Goal: Task Accomplishment & Management: Complete application form

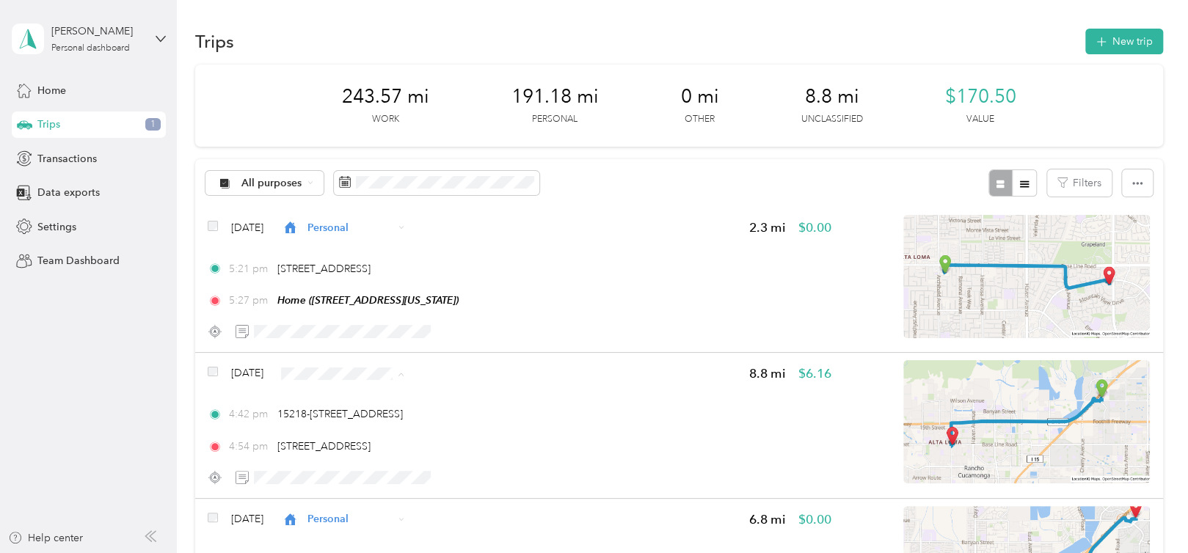
click at [411, 185] on span "Personal" at bounding box center [403, 191] width 120 height 15
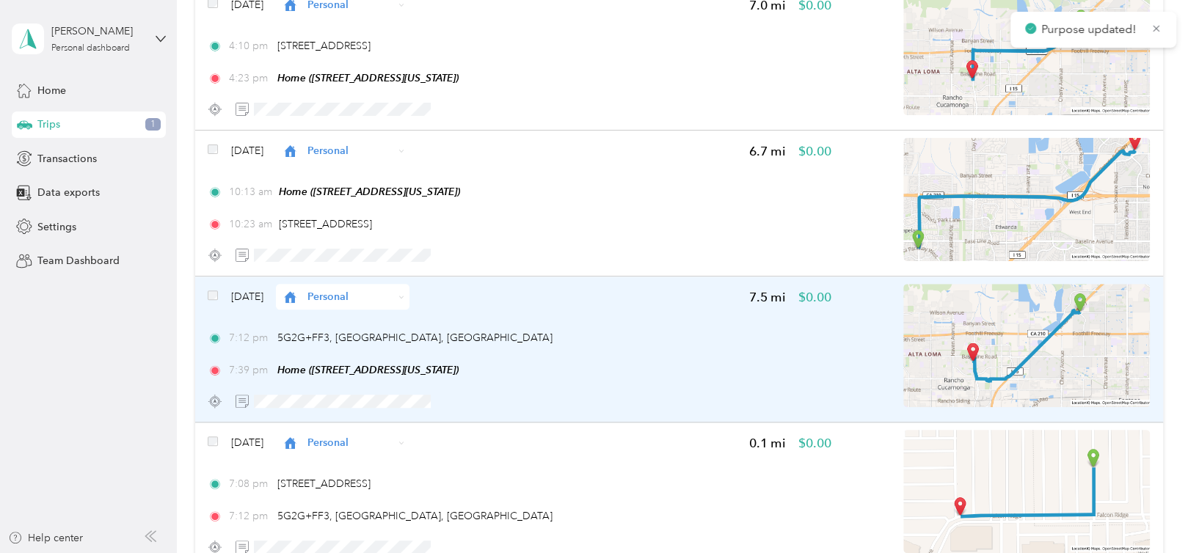
scroll to position [293, 0]
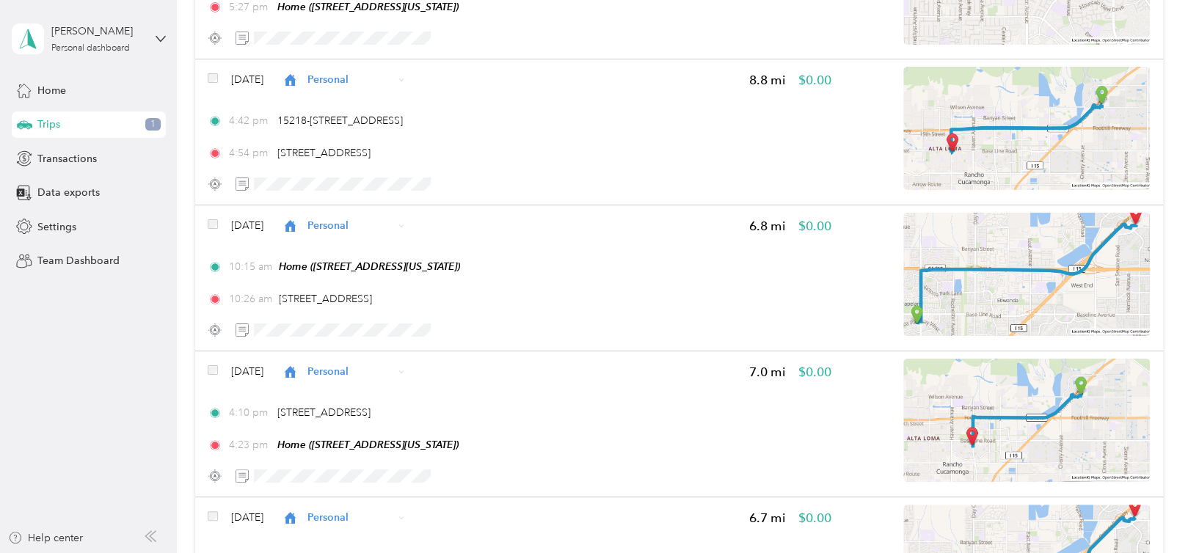
click at [129, 123] on div "Trips 1" at bounding box center [89, 125] width 154 height 26
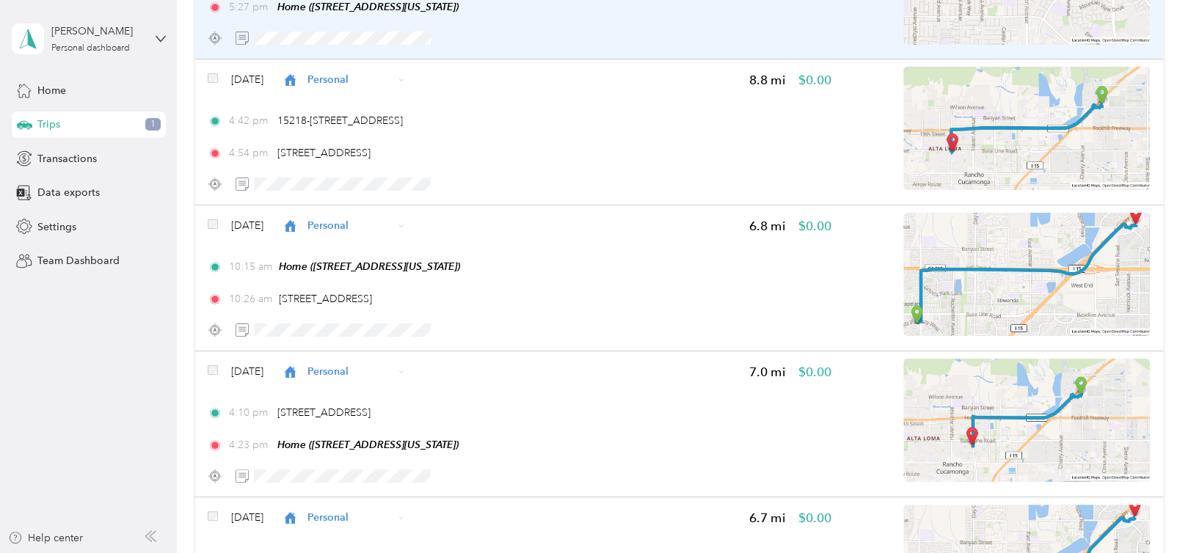
scroll to position [0, 0]
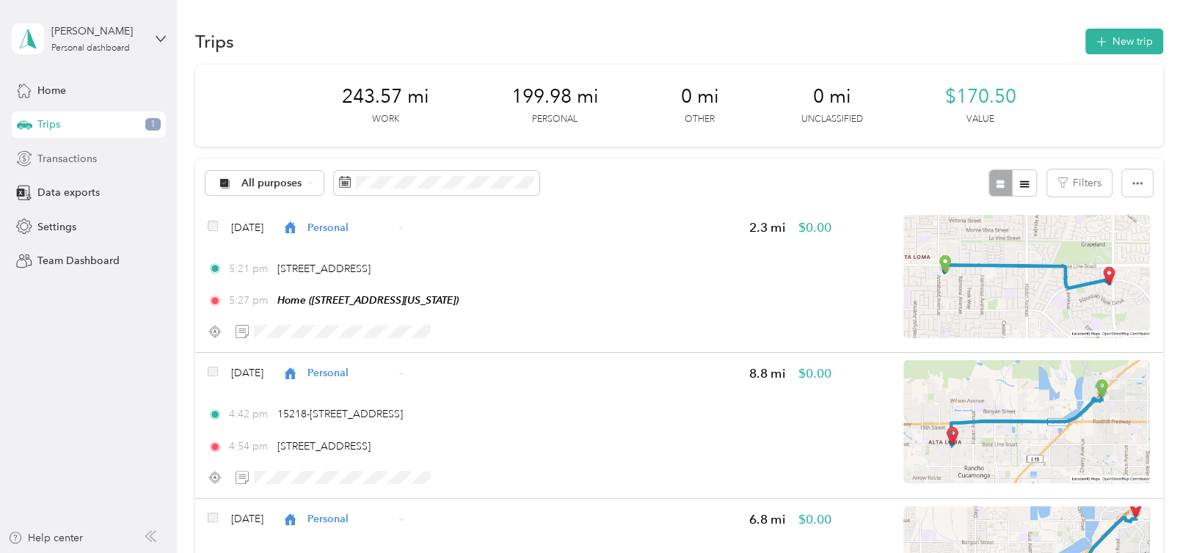
click at [79, 158] on span "Transactions" at bounding box center [66, 158] width 59 height 15
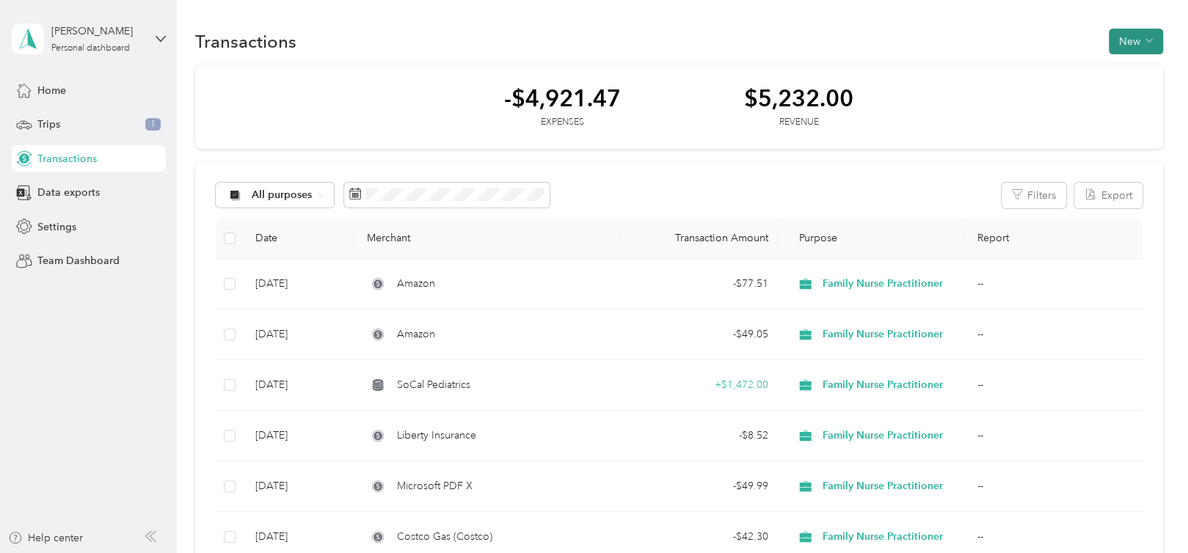
click at [658, 40] on button "New" at bounding box center [1136, 42] width 54 height 26
click at [658, 65] on span "Expense" at bounding box center [1128, 69] width 40 height 15
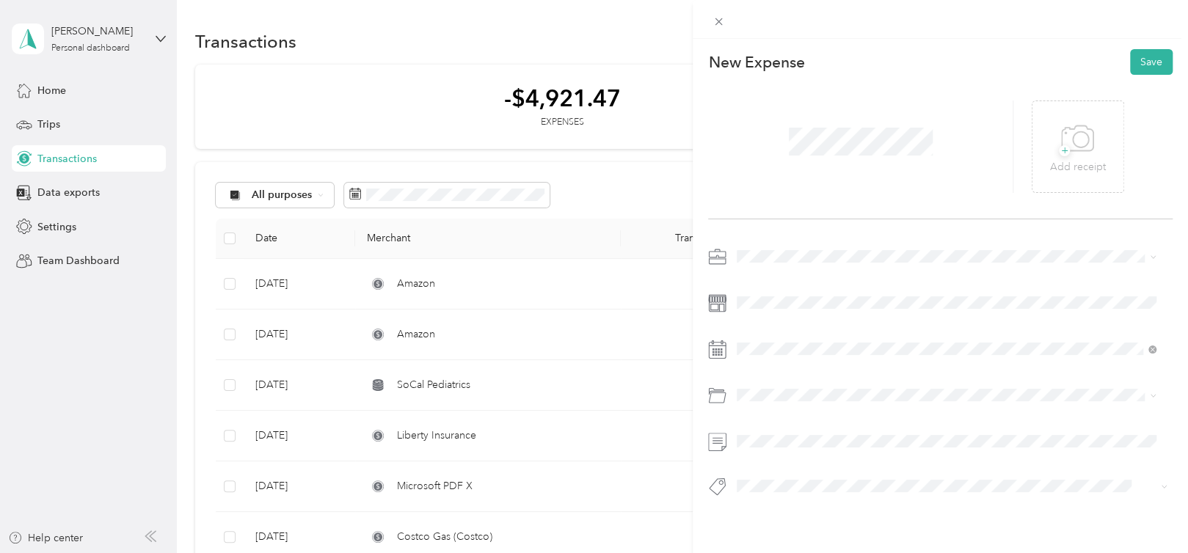
click at [658, 245] on span at bounding box center [951, 256] width 441 height 23
click at [658, 330] on span "Family Nurse Practitioner" at bounding box center [799, 333] width 114 height 12
click at [658, 407] on div at bounding box center [940, 400] width 464 height 33
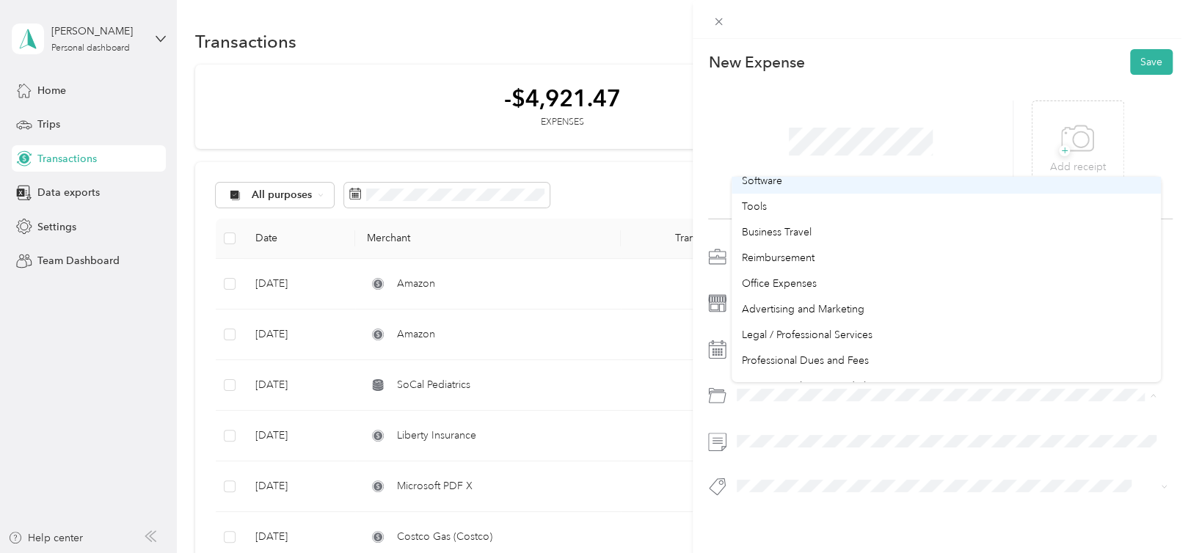
scroll to position [367, 0]
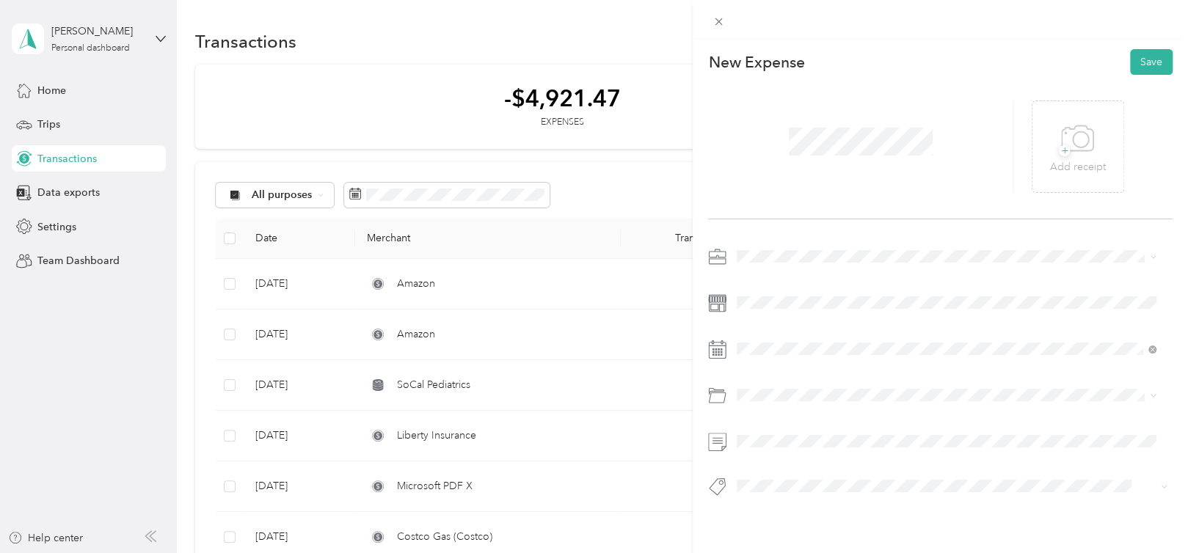
click at [658, 270] on li "Office Expenses" at bounding box center [945, 267] width 429 height 26
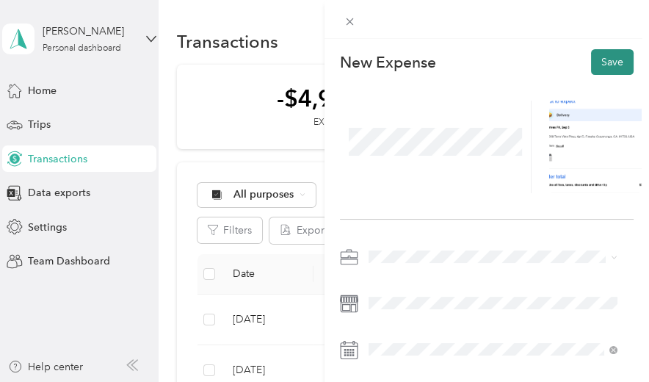
click at [591, 63] on button "Save" at bounding box center [612, 62] width 43 height 26
